Goal: Task Accomplishment & Management: Use online tool/utility

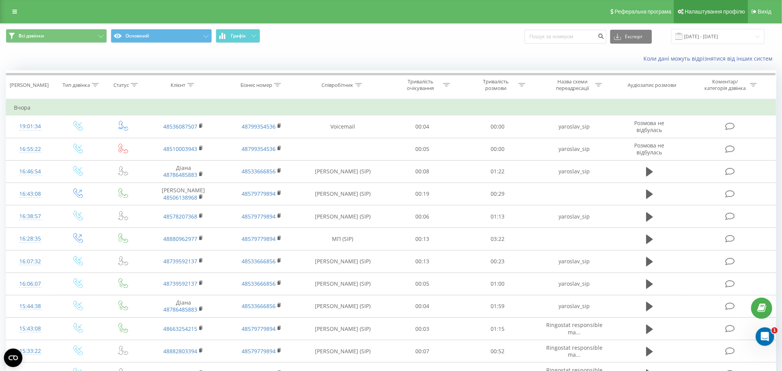
click at [717, 21] on link "Налаштування профілю" at bounding box center [711, 11] width 74 height 23
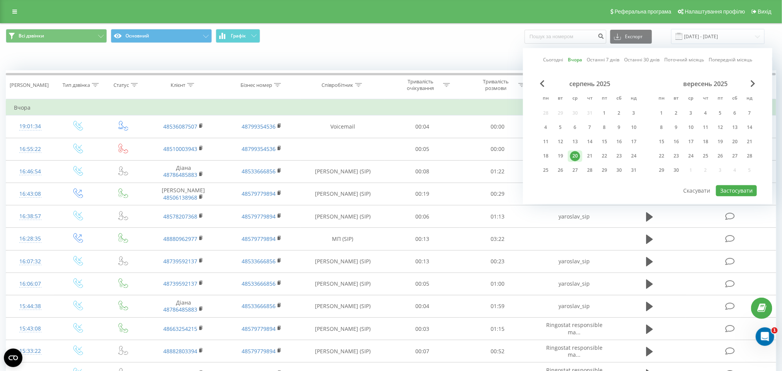
click at [708, 42] on input "[DATE] - [DATE]" at bounding box center [717, 36] width 93 height 15
click at [574, 153] on div "20" at bounding box center [575, 156] width 10 height 10
click at [727, 193] on button "Застосувати" at bounding box center [736, 190] width 41 height 11
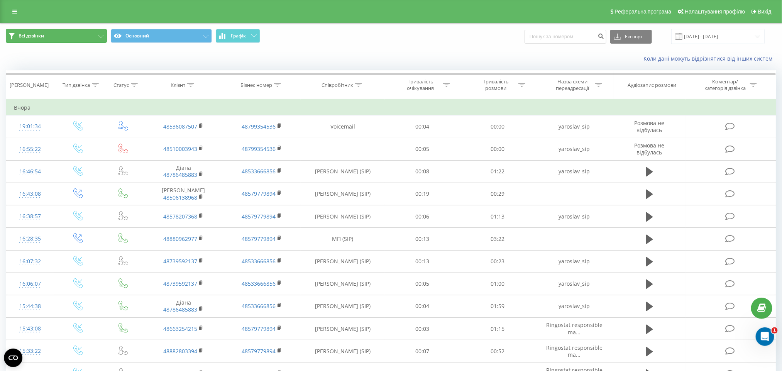
click at [88, 40] on button "Всі дзвінки" at bounding box center [56, 36] width 101 height 14
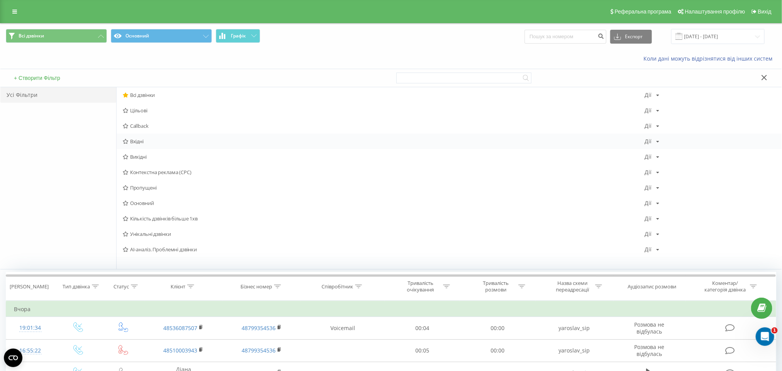
click at [157, 143] on span "Вхідні" at bounding box center [384, 141] width 522 height 5
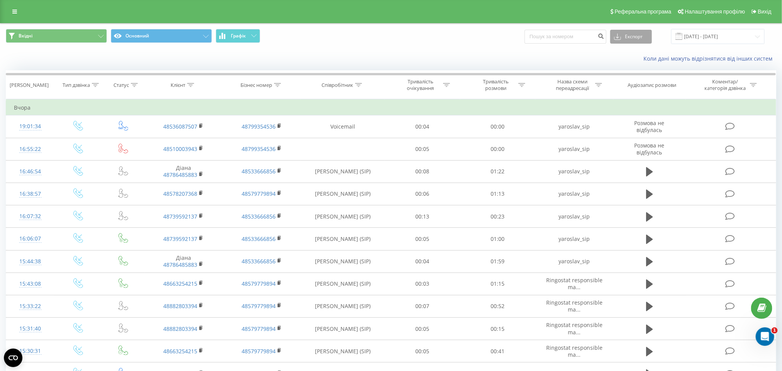
click at [620, 37] on icon at bounding box center [617, 37] width 7 height 8
click at [624, 64] on span ".xls" at bounding box center [621, 64] width 8 height 7
click at [72, 41] on button "Вхідні" at bounding box center [56, 36] width 101 height 14
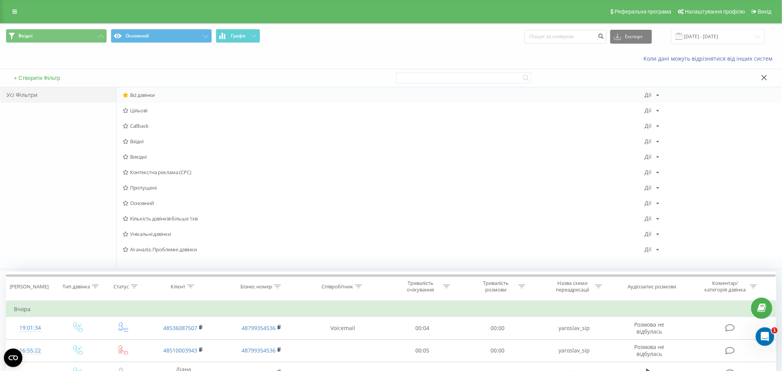
click at [151, 94] on span "Всі дзвінки" at bounding box center [384, 94] width 522 height 5
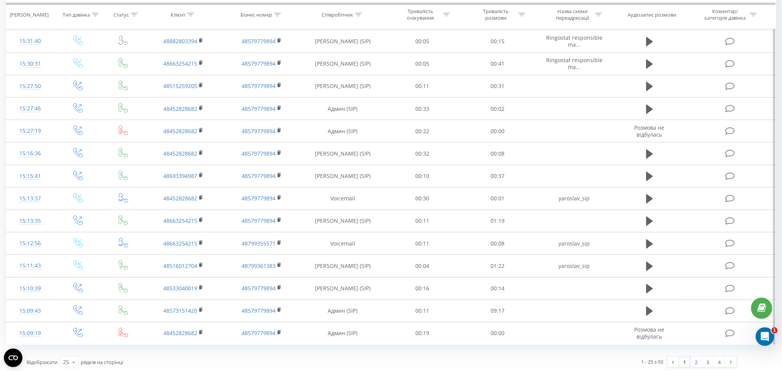
scroll to position [340, 0]
